Goal: Transaction & Acquisition: Purchase product/service

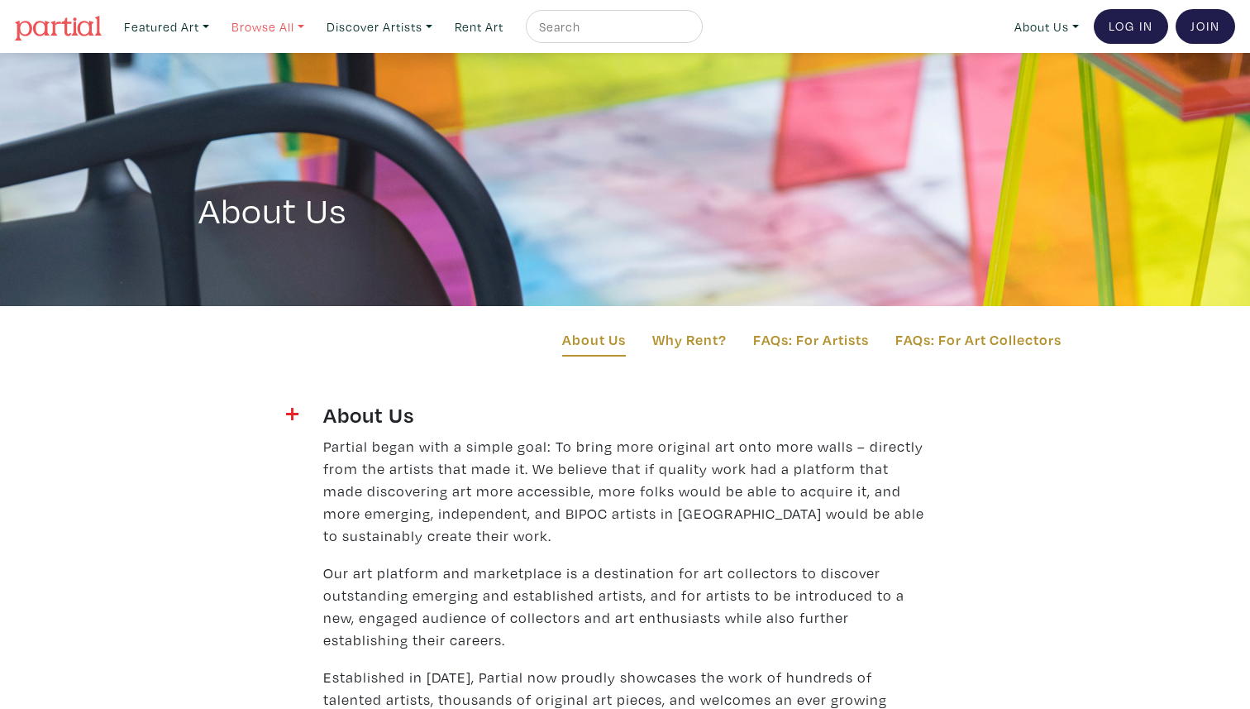
click at [271, 21] on link "Browse All" at bounding box center [268, 27] width 88 height 34
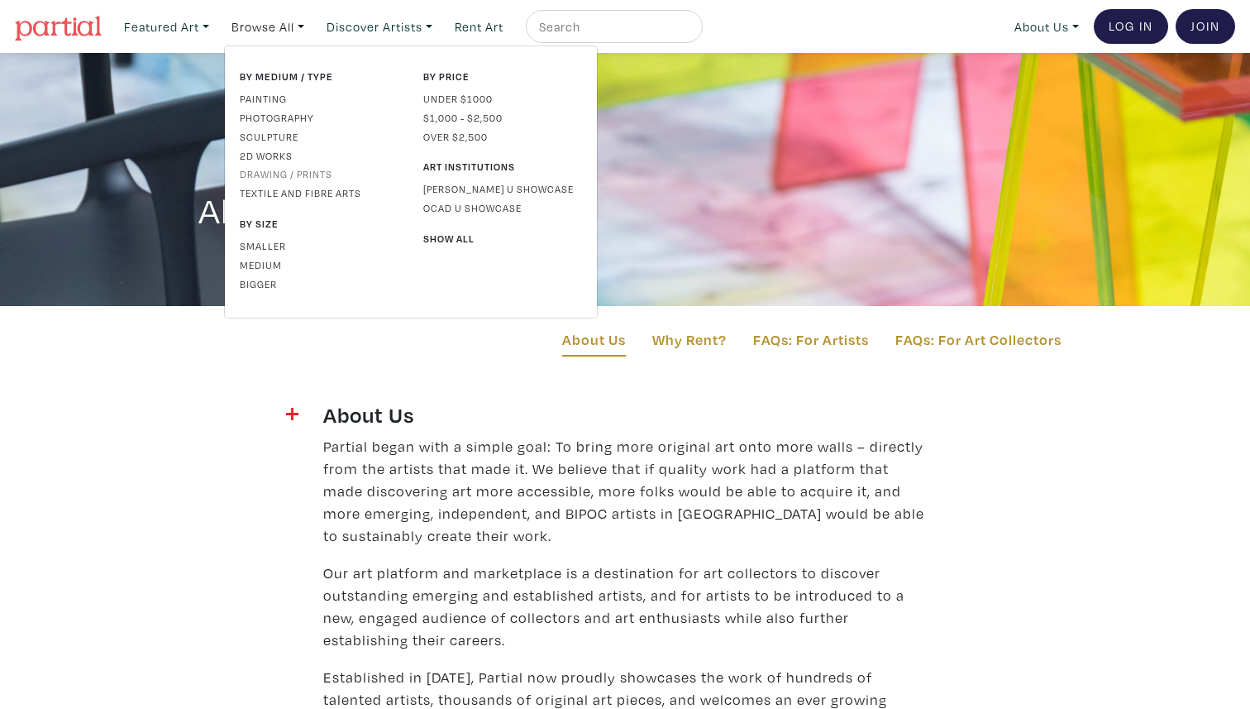
click at [268, 171] on link "Drawing / Prints" at bounding box center [319, 173] width 159 height 15
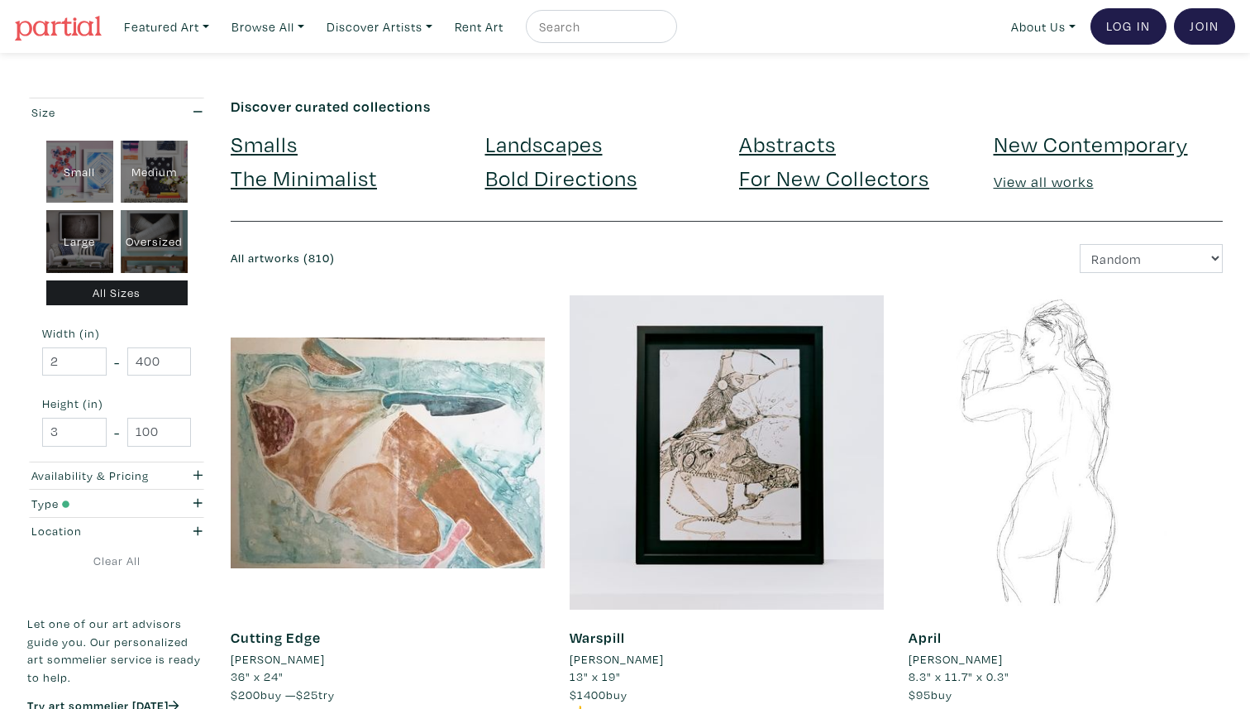
click at [55, 238] on div "Large" at bounding box center [79, 241] width 67 height 63
type input "28"
type input "48"
type input "28"
type input "48"
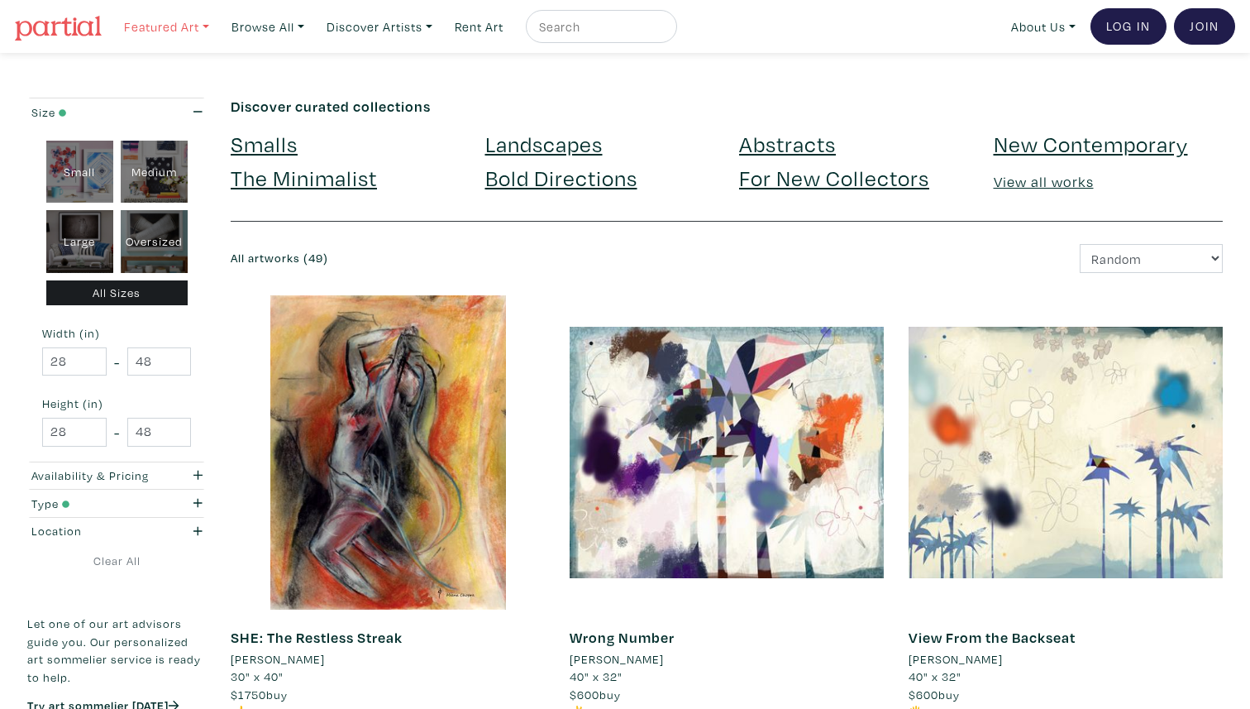
click at [183, 30] on link "Featured Art" at bounding box center [167, 27] width 100 height 34
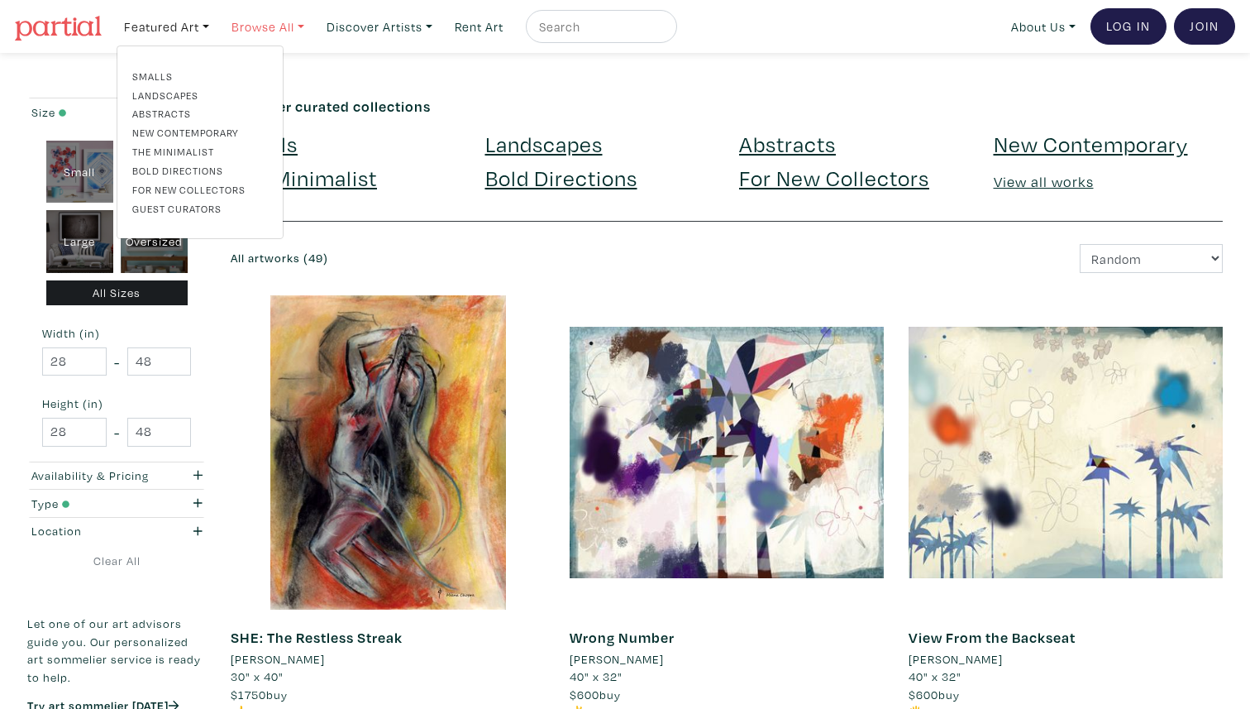
click at [251, 31] on link "Browse All" at bounding box center [268, 27] width 88 height 34
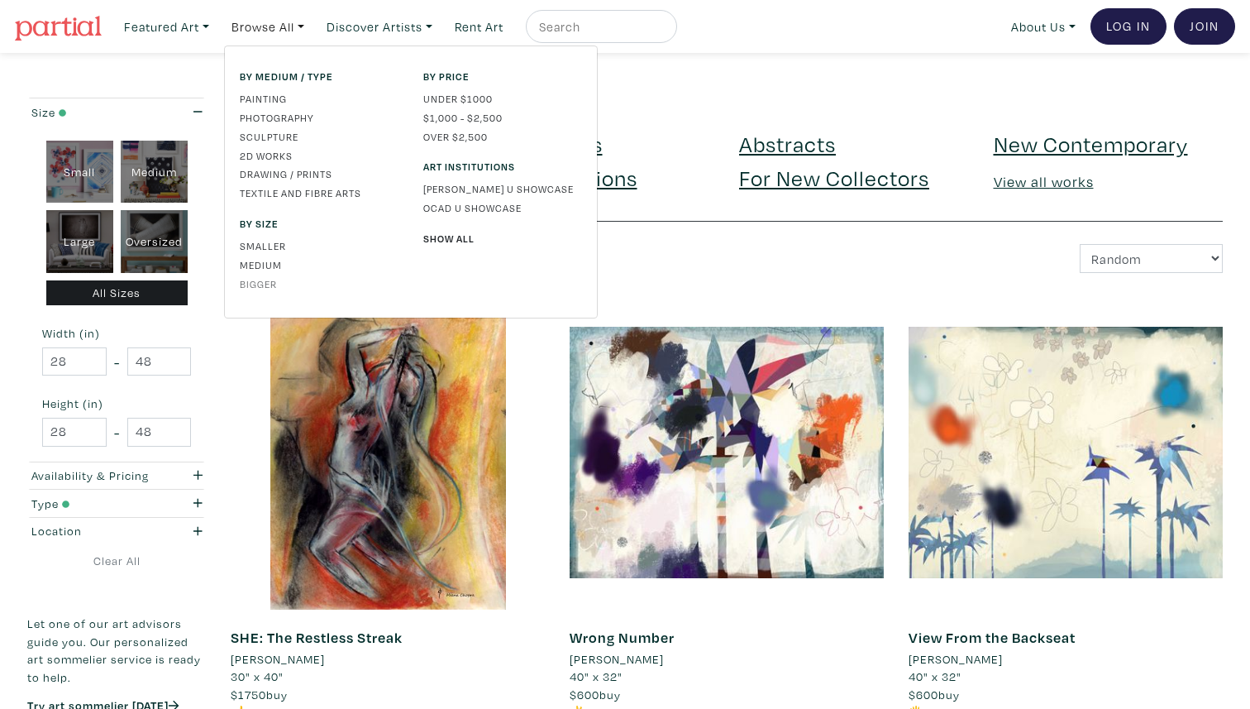
click at [267, 279] on link "Bigger" at bounding box center [319, 283] width 159 height 15
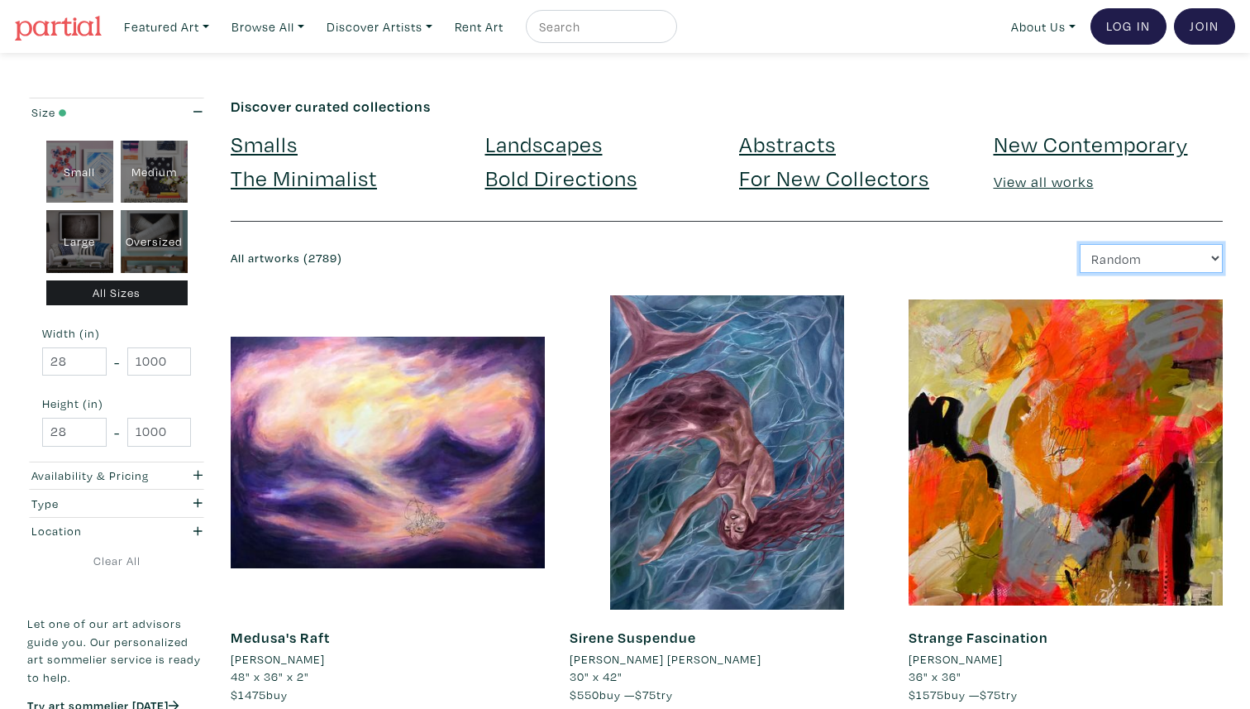
click at [1155, 248] on select "Newest Random Price: Low to High Price: High to Low" at bounding box center [1151, 258] width 143 height 29
select select "price"
click at [1080, 244] on select "Newest Random Price: Low to High Price: High to Low" at bounding box center [1151, 258] width 143 height 29
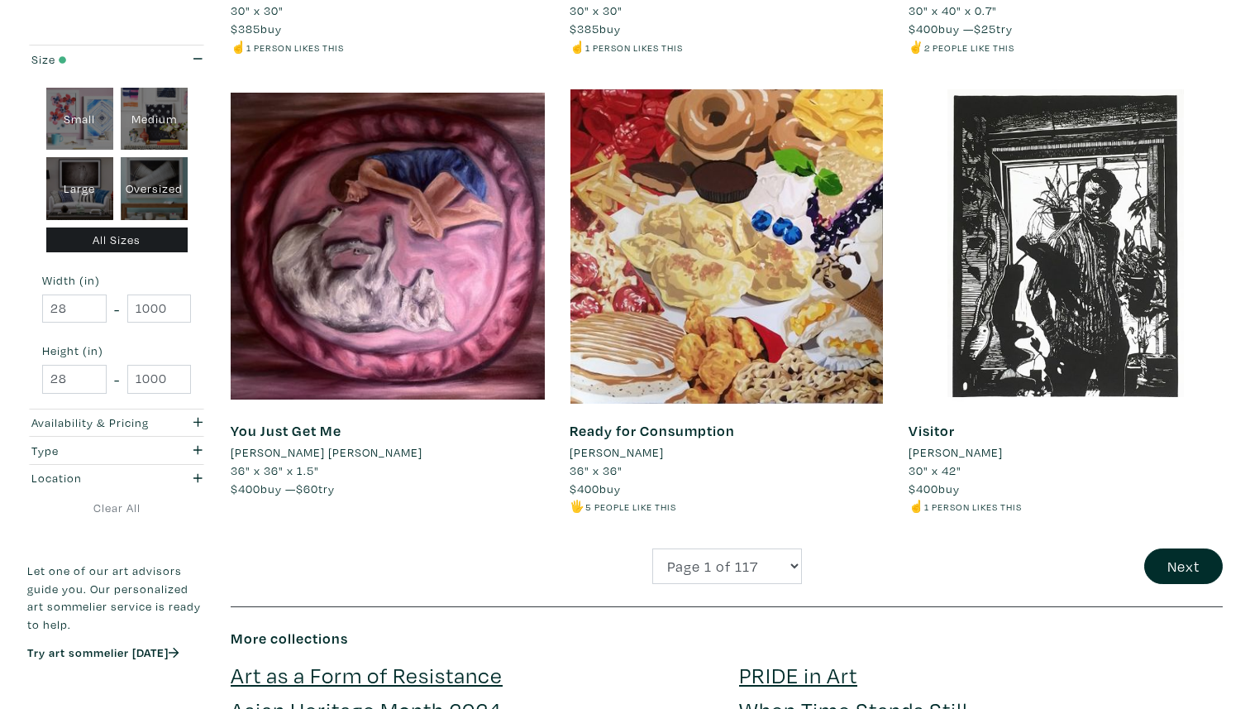
scroll to position [3423, 0]
